Goal: Obtain resource: Download file/media

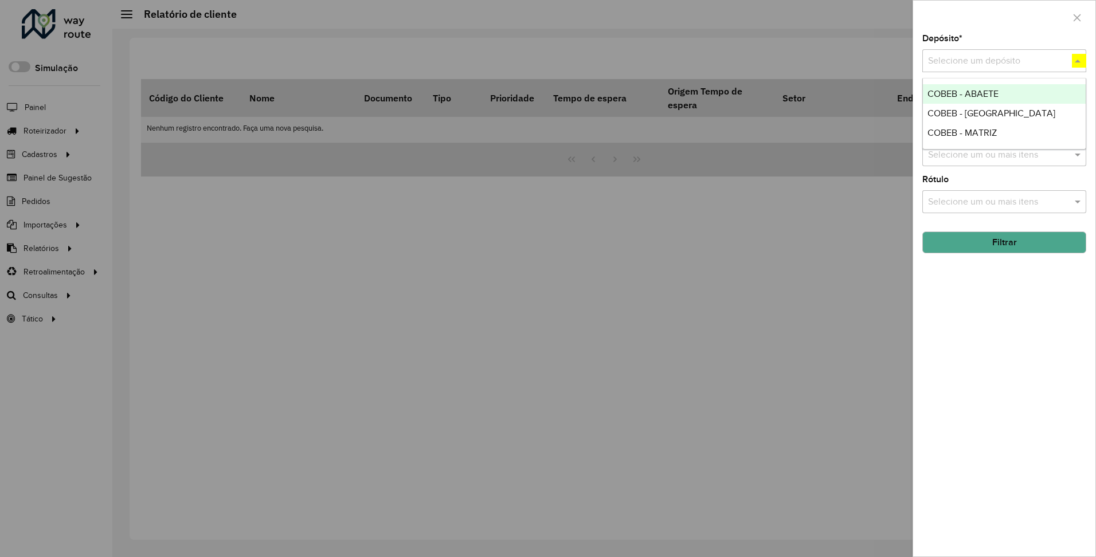
click at [961, 132] on span "COBEB - MATRIZ" at bounding box center [961, 133] width 69 height 10
click at [1004, 242] on button "Filtrar" at bounding box center [1004, 243] width 164 height 22
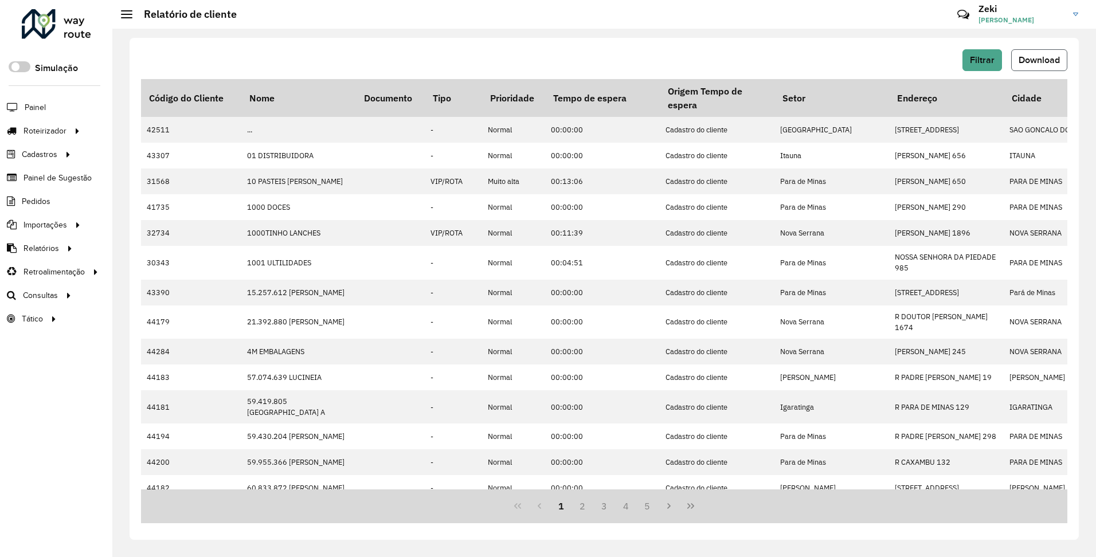
click at [1039, 59] on span "Download" at bounding box center [1039, 60] width 41 height 10
click at [981, 60] on span "Filtrar" at bounding box center [982, 60] width 25 height 10
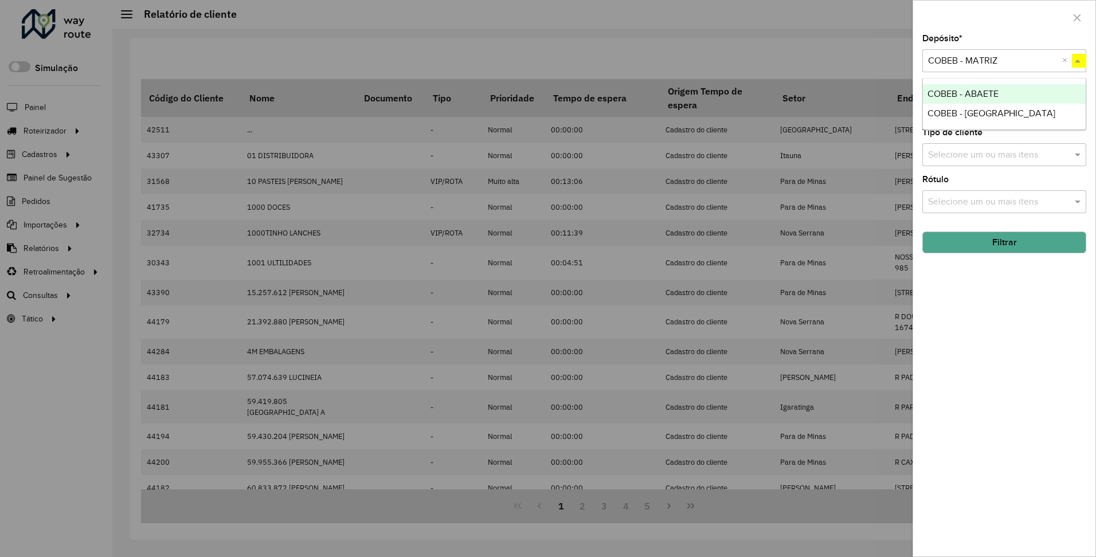
click at [961, 112] on span "COBEB - [GEOGRAPHIC_DATA]" at bounding box center [991, 113] width 128 height 10
click at [1004, 242] on button "Filtrar" at bounding box center [1004, 243] width 164 height 22
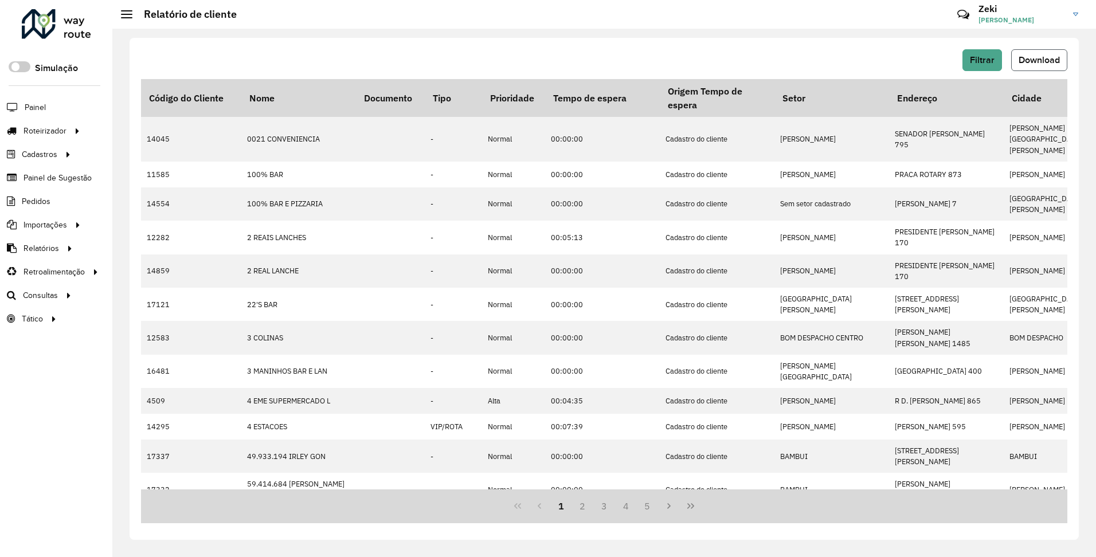
click at [1039, 59] on span "Download" at bounding box center [1039, 60] width 41 height 10
click at [981, 60] on span "Filtrar" at bounding box center [982, 60] width 25 height 10
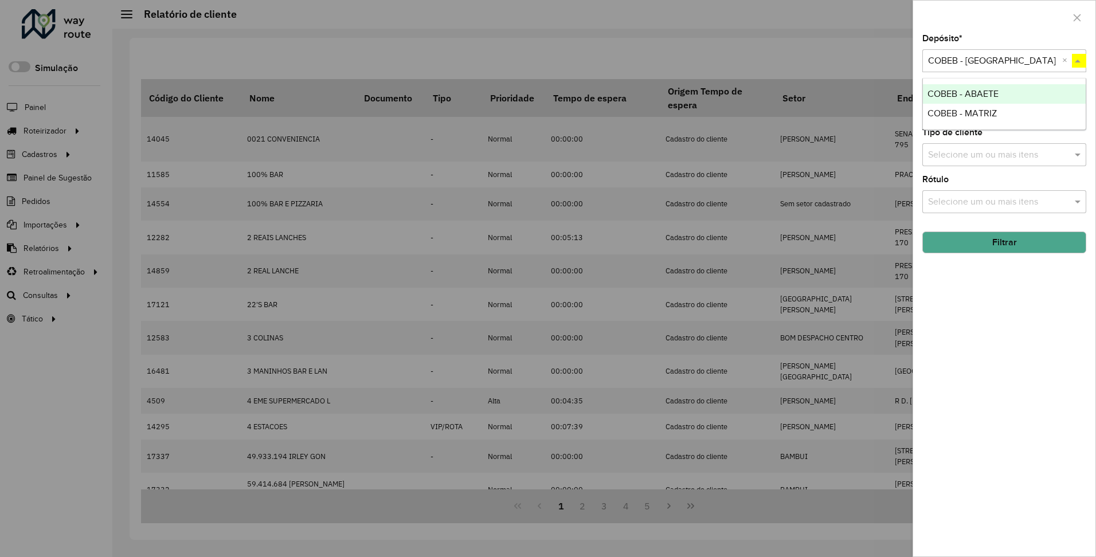
click at [962, 93] on span "COBEB - ABAETE" at bounding box center [962, 94] width 71 height 10
